Goal: Check status: Check status

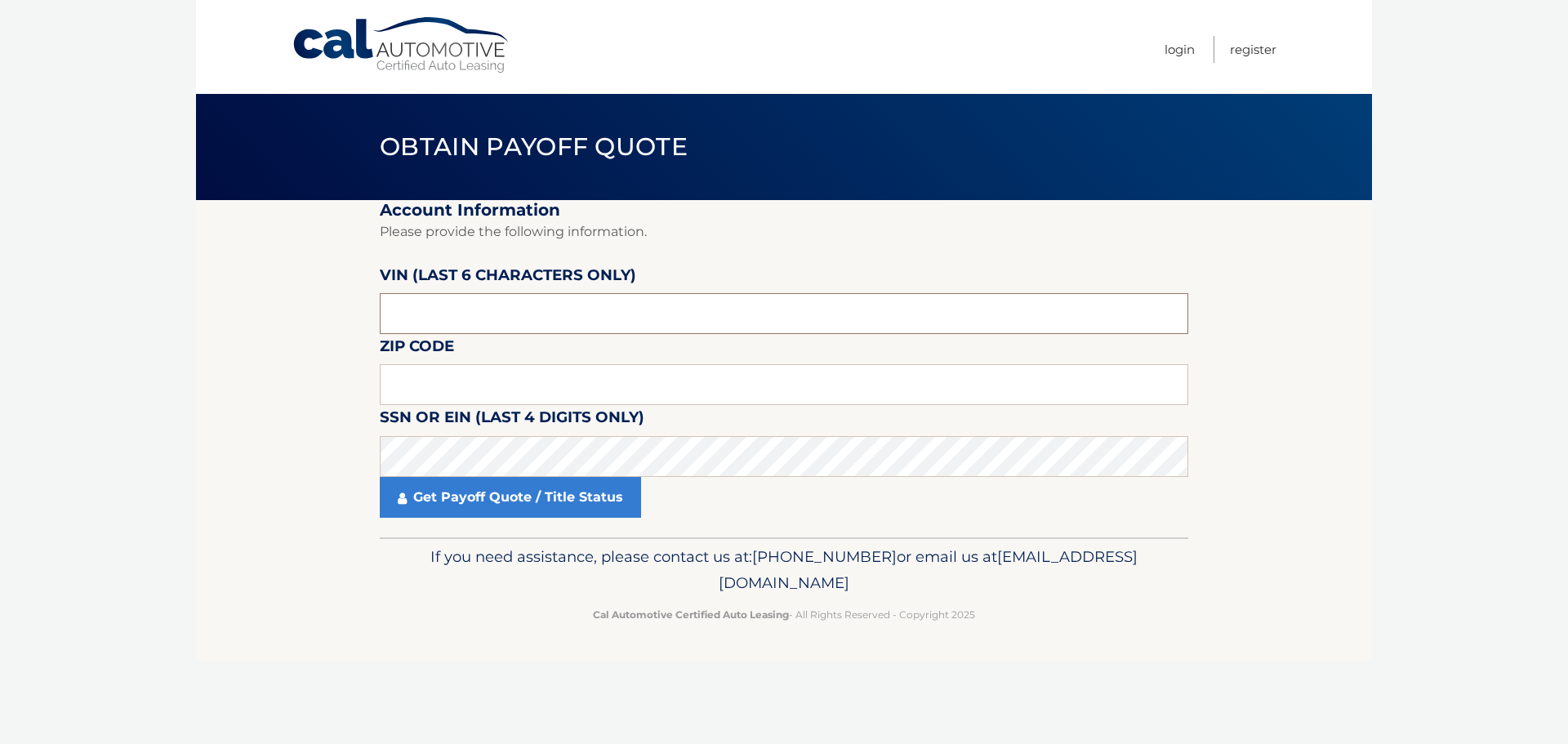
click at [453, 311] on input "text" at bounding box center [784, 313] width 809 height 41
drag, startPoint x: 452, startPoint y: 311, endPoint x: 246, endPoint y: 307, distance: 206.0
click at [246, 307] on section "Account Information Please provide the following information. [PERSON_NAME] (la…" at bounding box center [784, 369] width 1175 height 337
type input "141612"
click at [444, 359] on label "Zip Code" at bounding box center [417, 349] width 75 height 30
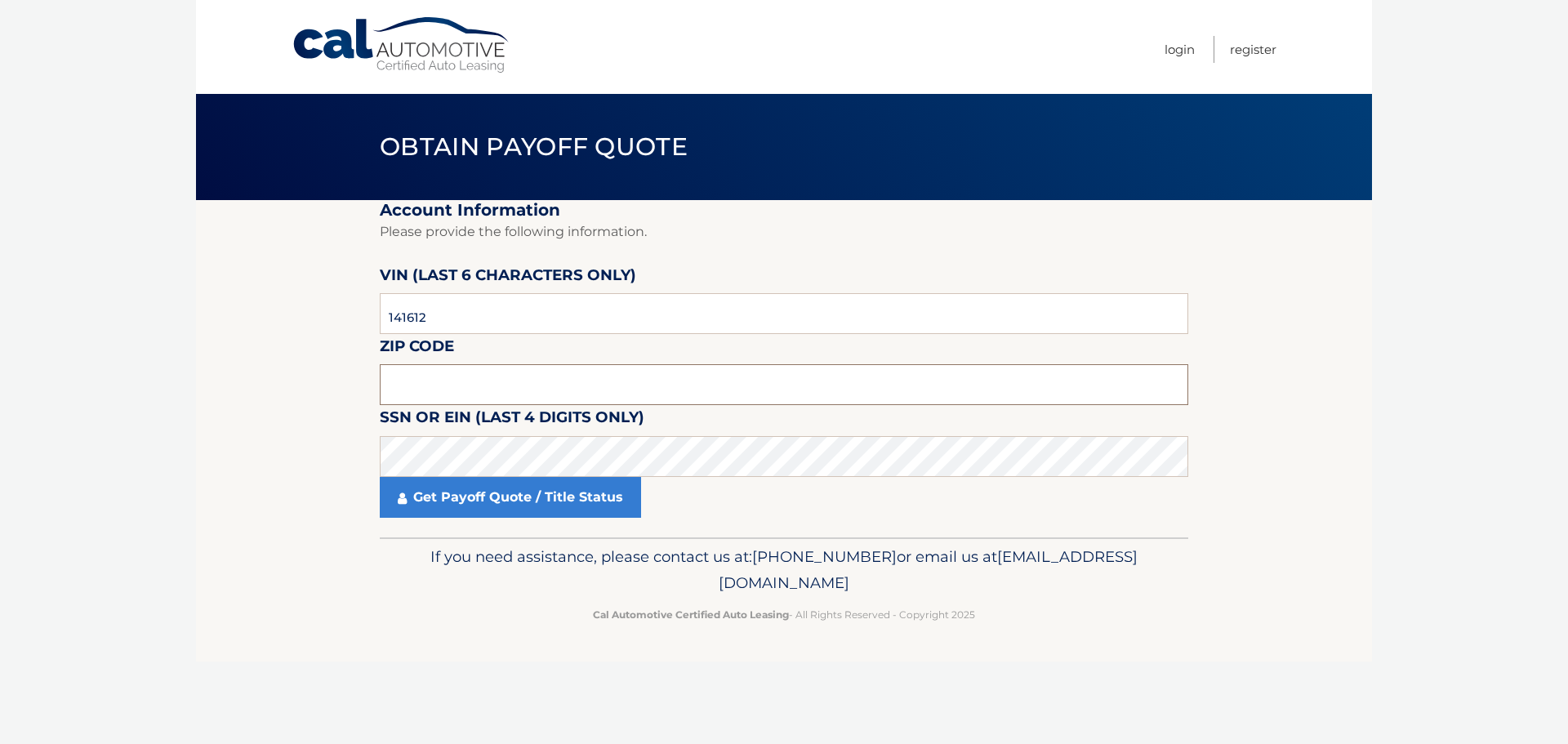
click at [456, 386] on input "text" at bounding box center [784, 384] width 809 height 41
type input "08075"
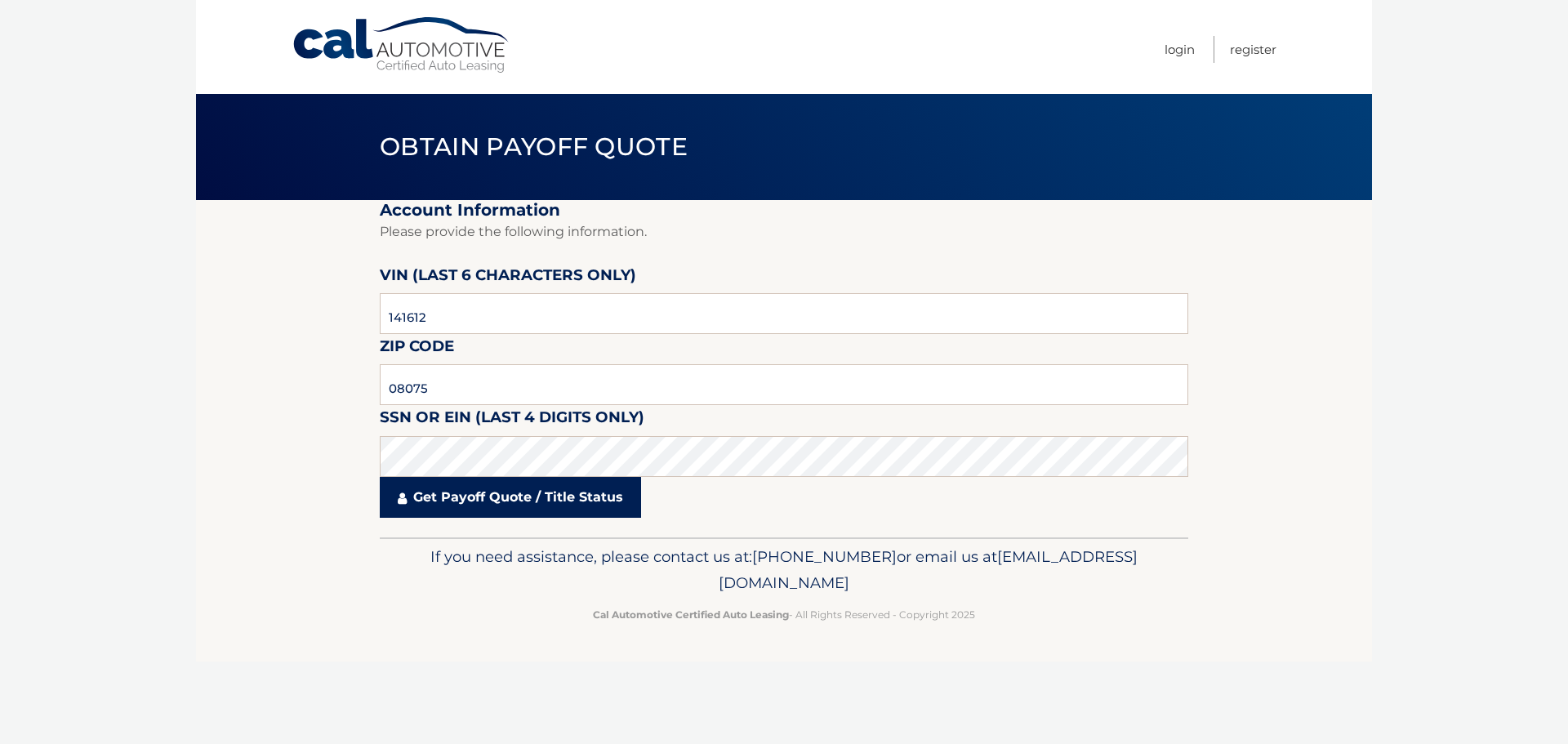
click at [485, 491] on link "Get Payoff Quote / Title Status" at bounding box center [510, 497] width 261 height 41
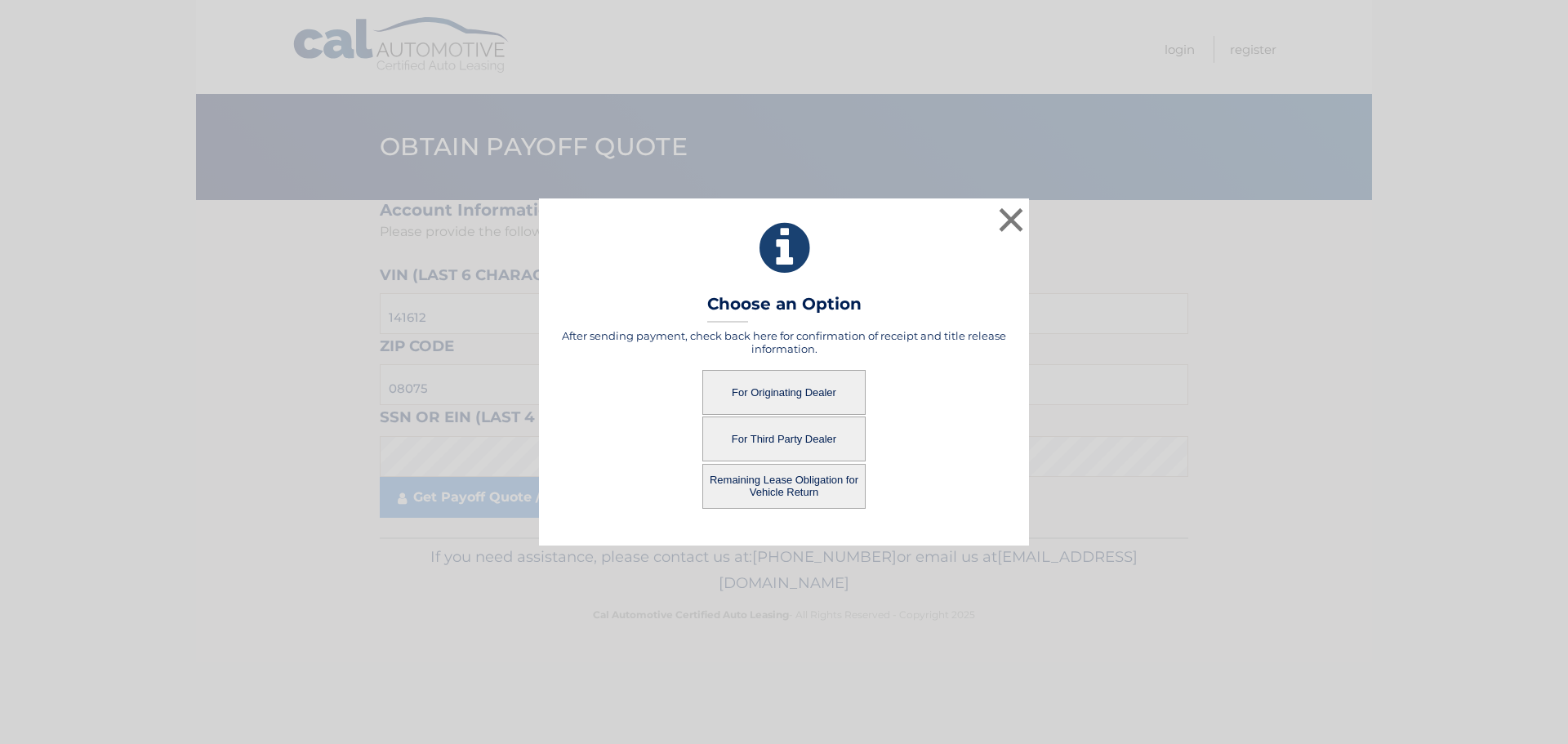
click at [762, 384] on button "For Originating Dealer" at bounding box center [784, 393] width 163 height 45
click at [768, 389] on button "For Originating Dealer" at bounding box center [784, 393] width 163 height 45
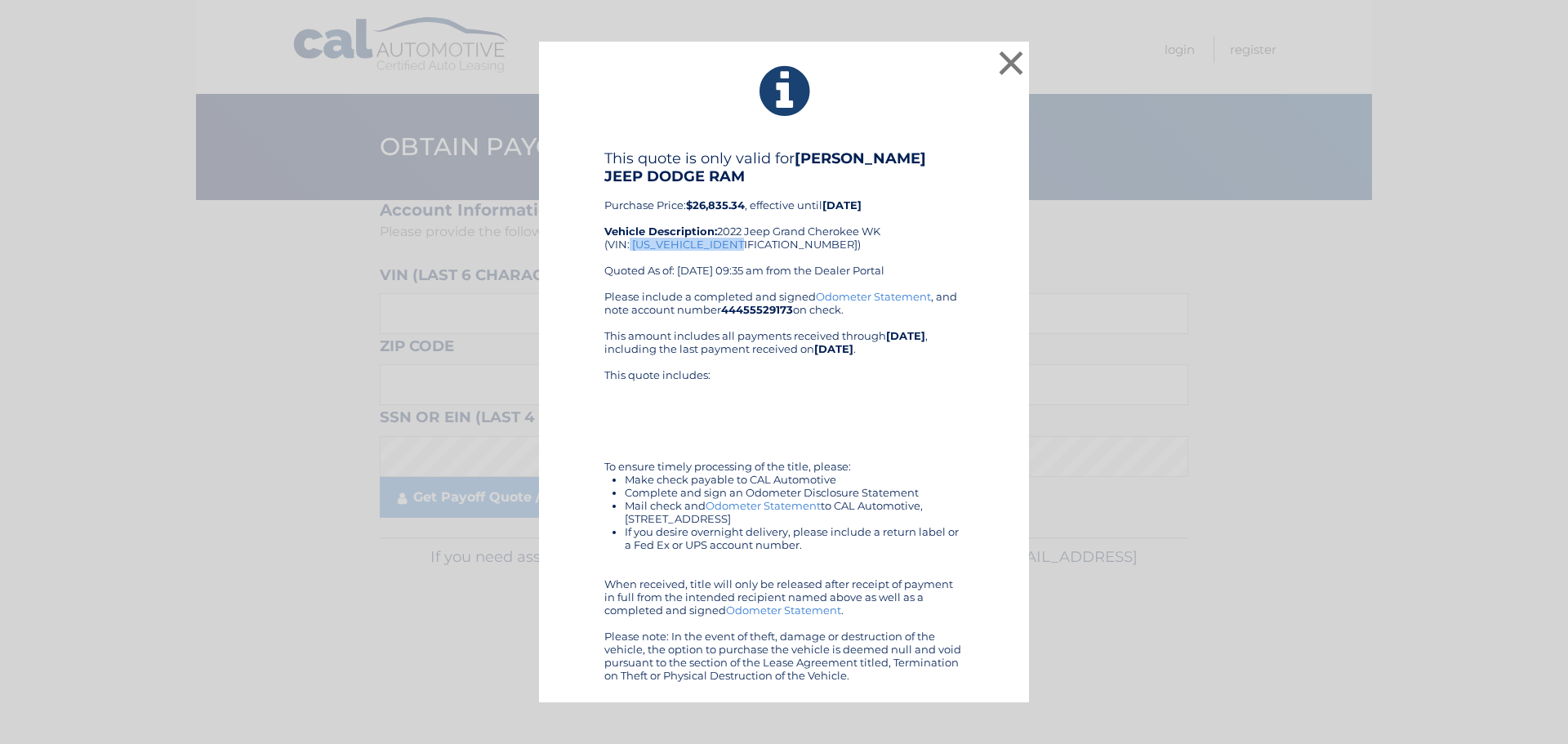
drag, startPoint x: 639, startPoint y: 245, endPoint x: 738, endPoint y: 251, distance: 99.2
click at [738, 251] on div "This quote is only valid for LUCAS CHRYSLER JEEP DODGE RAM Purchase Price: $26,…" at bounding box center [784, 219] width 359 height 140
copy div "1C4RJFAG9NC141612"
